Goal: Task Accomplishment & Management: Manage account settings

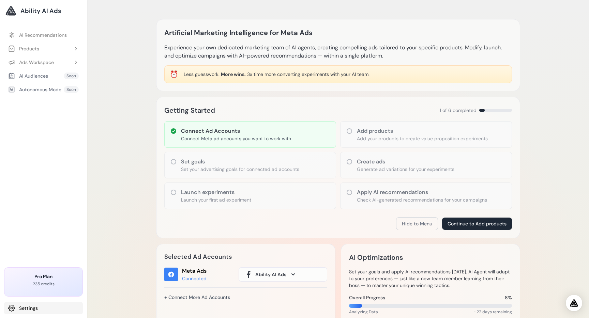
click at [25, 310] on link "Settings" at bounding box center [43, 308] width 79 height 12
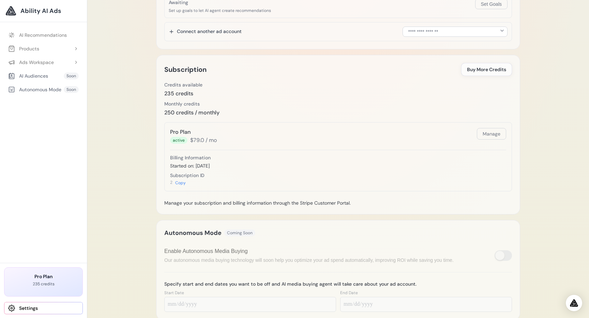
scroll to position [572, 0]
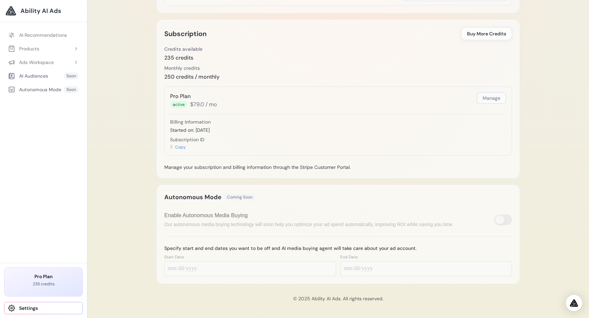
click at [497, 101] on button "Manage" at bounding box center [490, 98] width 29 height 12
click at [474, 34] on span "Buy More Credits" at bounding box center [486, 33] width 39 height 7
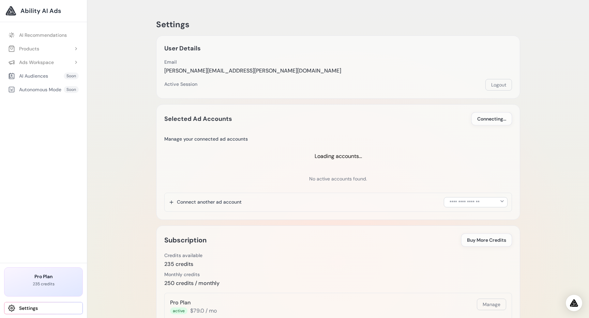
click at [122, 104] on div "Settings User Details Email bobko.andrew@gmail.com Email Verification Send Veri…" at bounding box center [337, 262] width 501 height 525
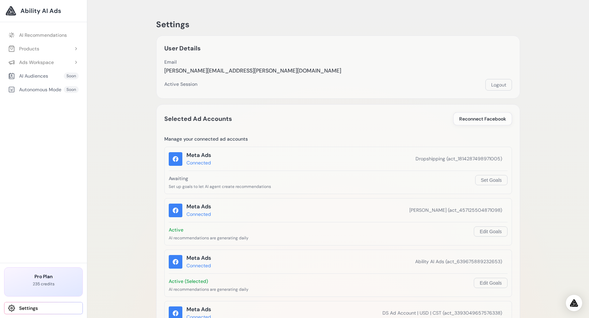
click at [42, 61] on div "Ads Workspace" at bounding box center [31, 62] width 46 height 7
